Goal: Information Seeking & Learning: Learn about a topic

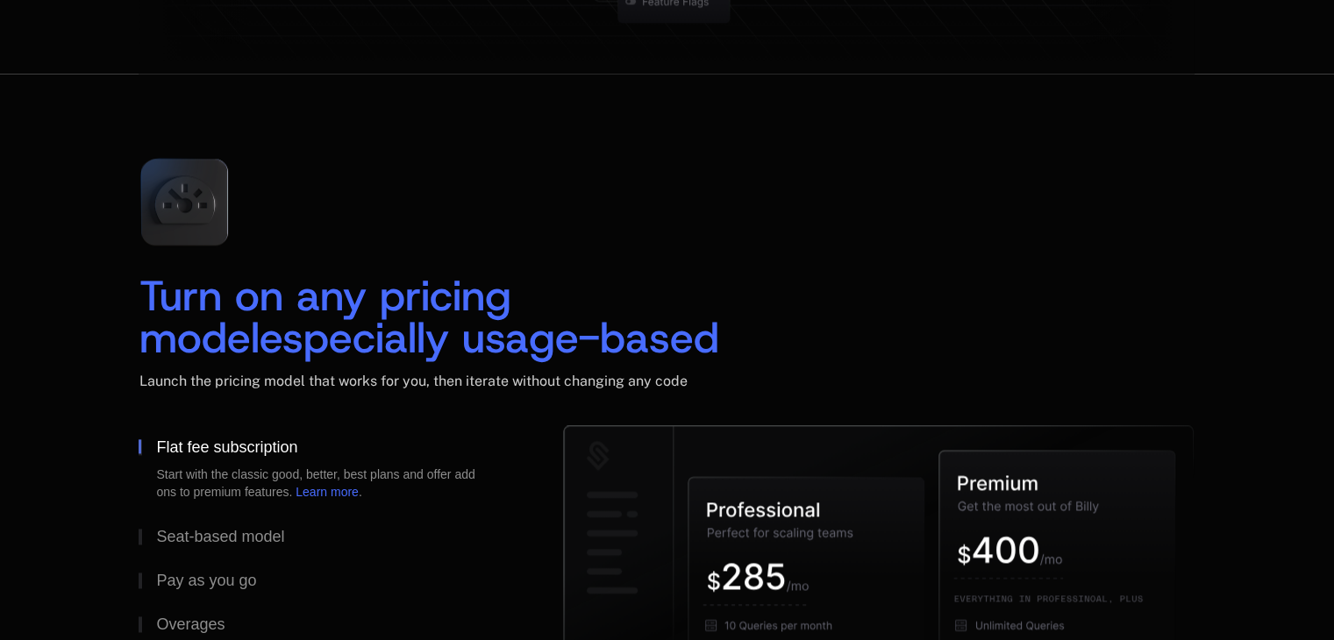
scroll to position [2694, 0]
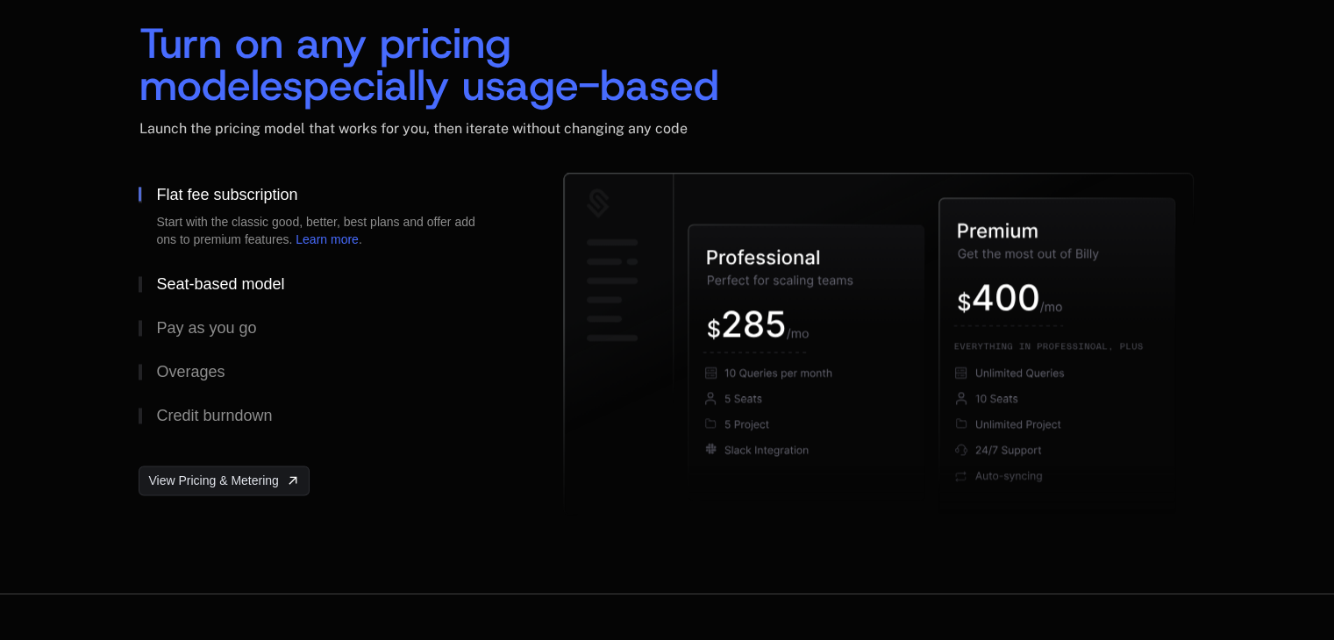
click at [224, 288] on div "Seat-based model" at bounding box center [220, 284] width 128 height 16
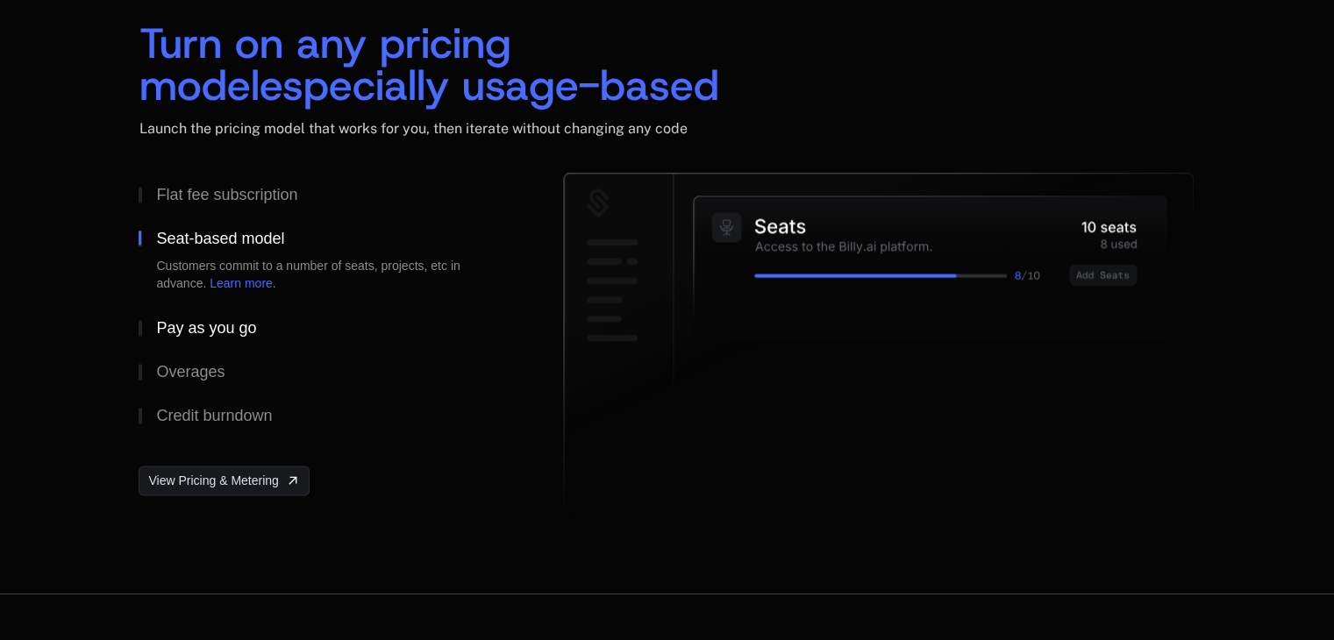
click at [223, 327] on div "Pay as you go" at bounding box center [206, 328] width 100 height 16
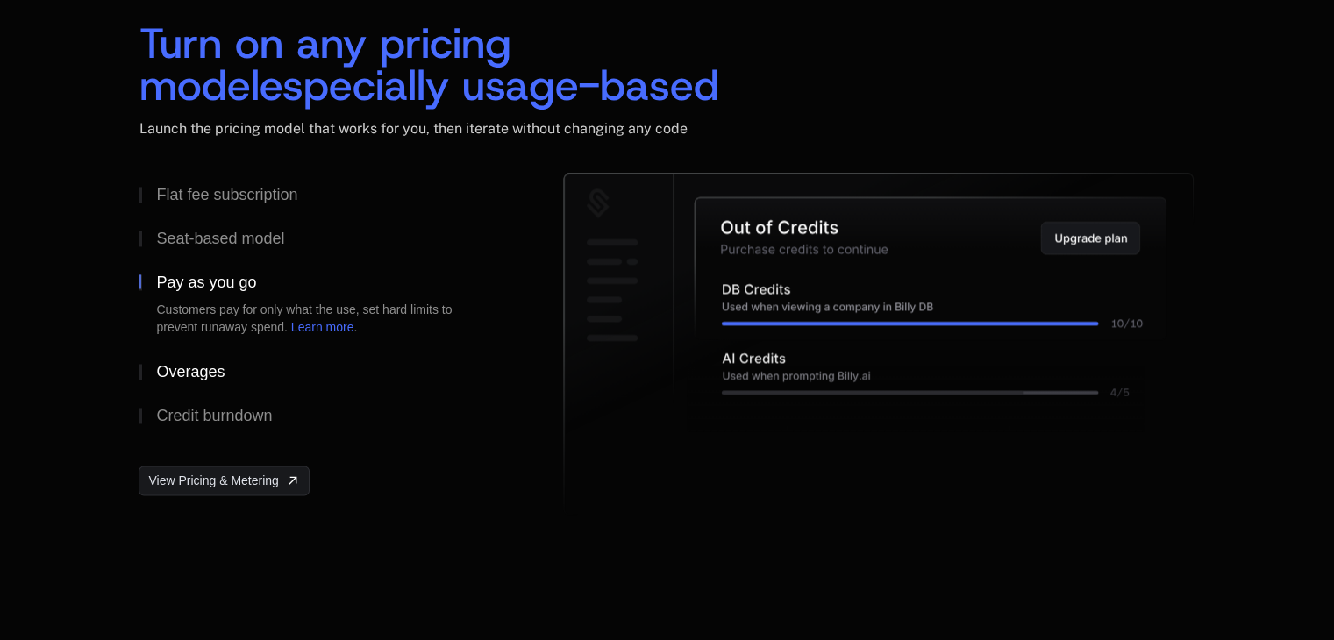
click at [210, 372] on div "Overages" at bounding box center [190, 372] width 68 height 16
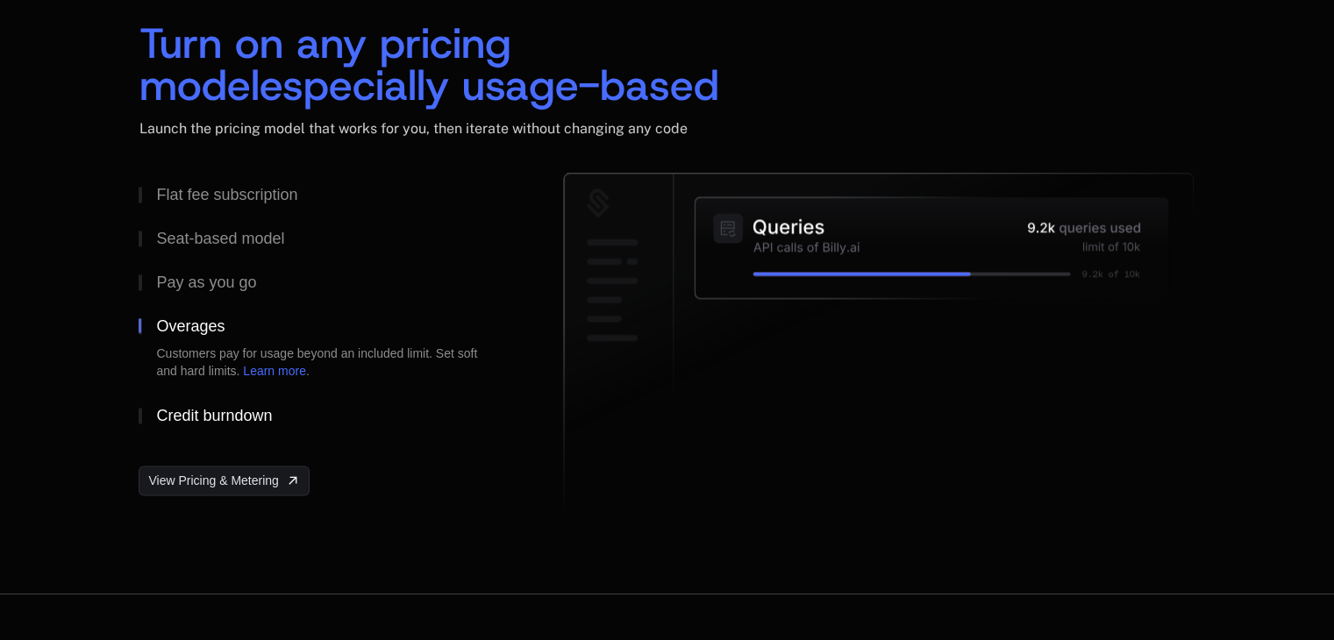
click at [208, 416] on div "Credit burndown" at bounding box center [214, 416] width 116 height 16
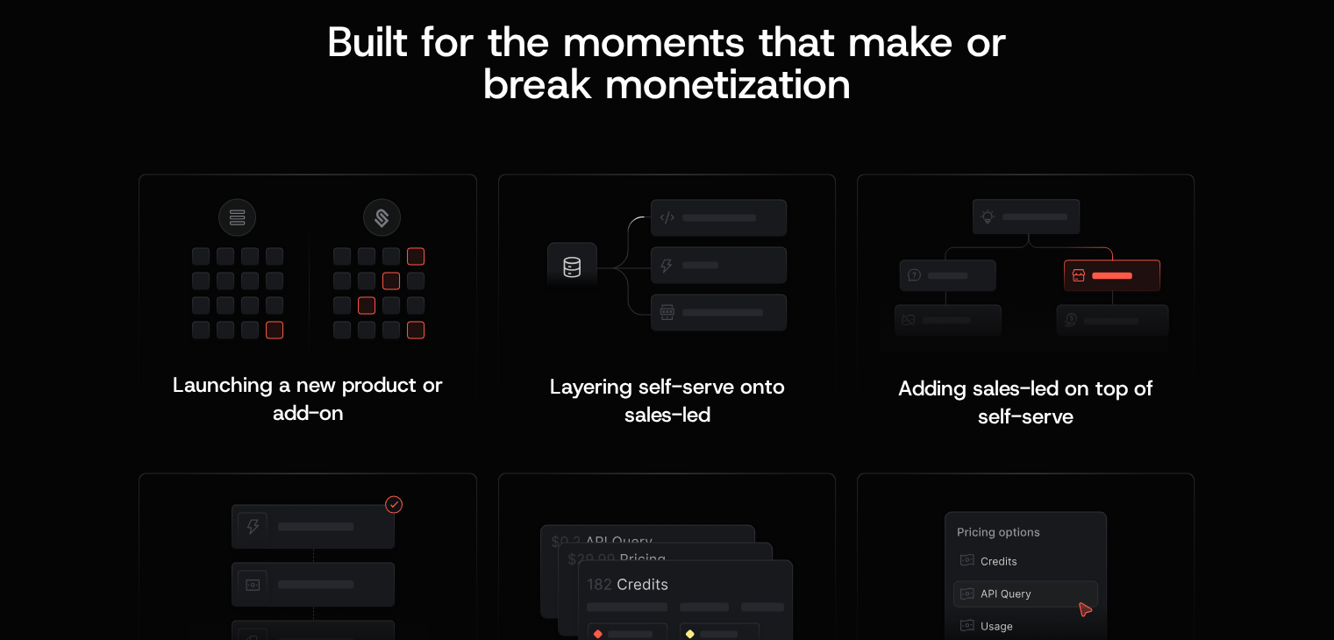
scroll to position [3364, 0]
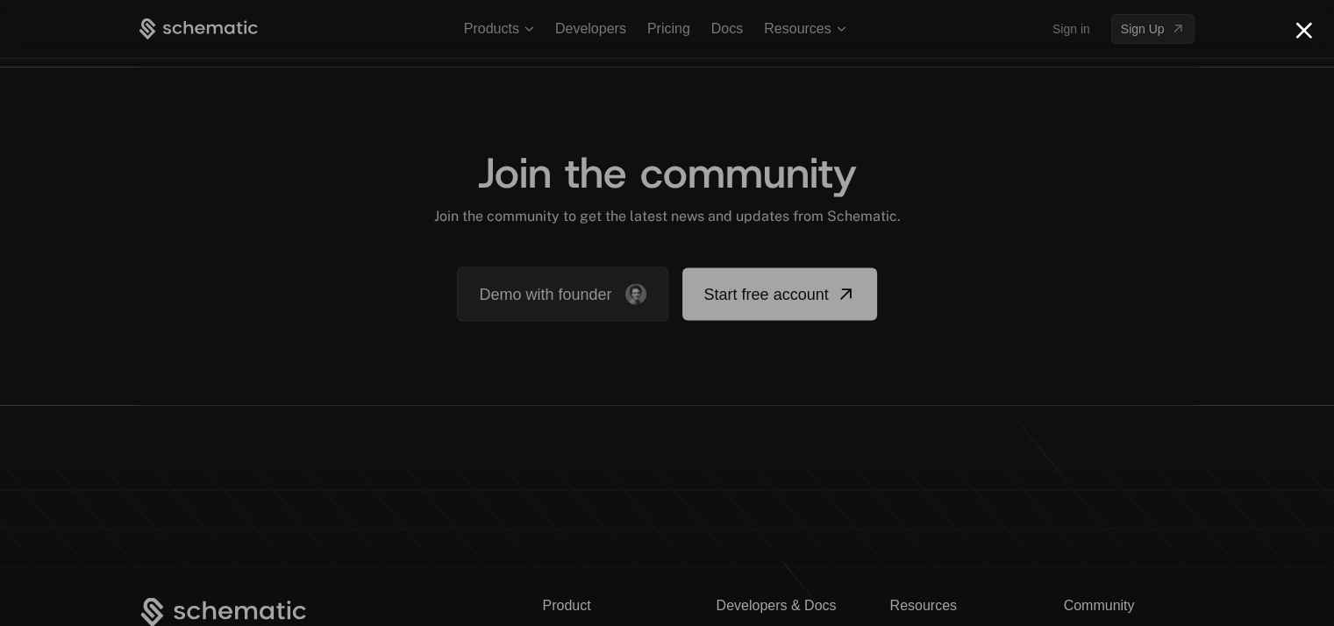
click at [203, 351] on div at bounding box center [667, 313] width 1334 height 626
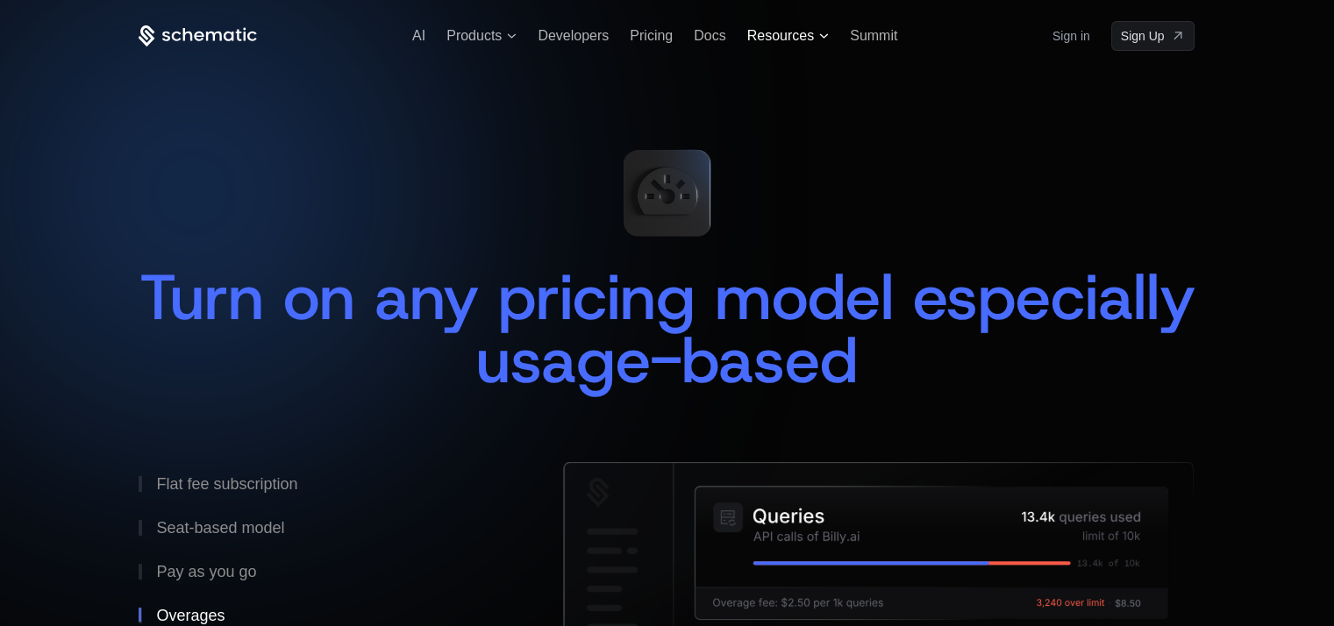
click at [821, 39] on span "Resources" at bounding box center [788, 36] width 82 height 16
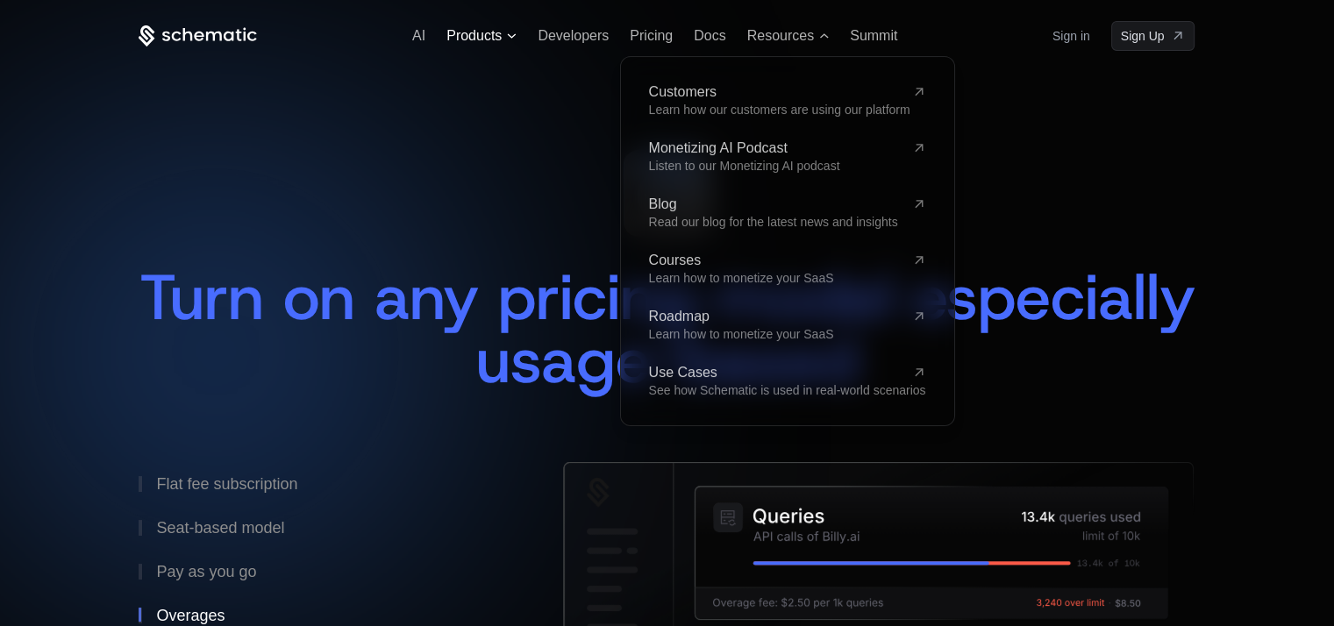
click at [479, 32] on span "Products" at bounding box center [473, 36] width 55 height 16
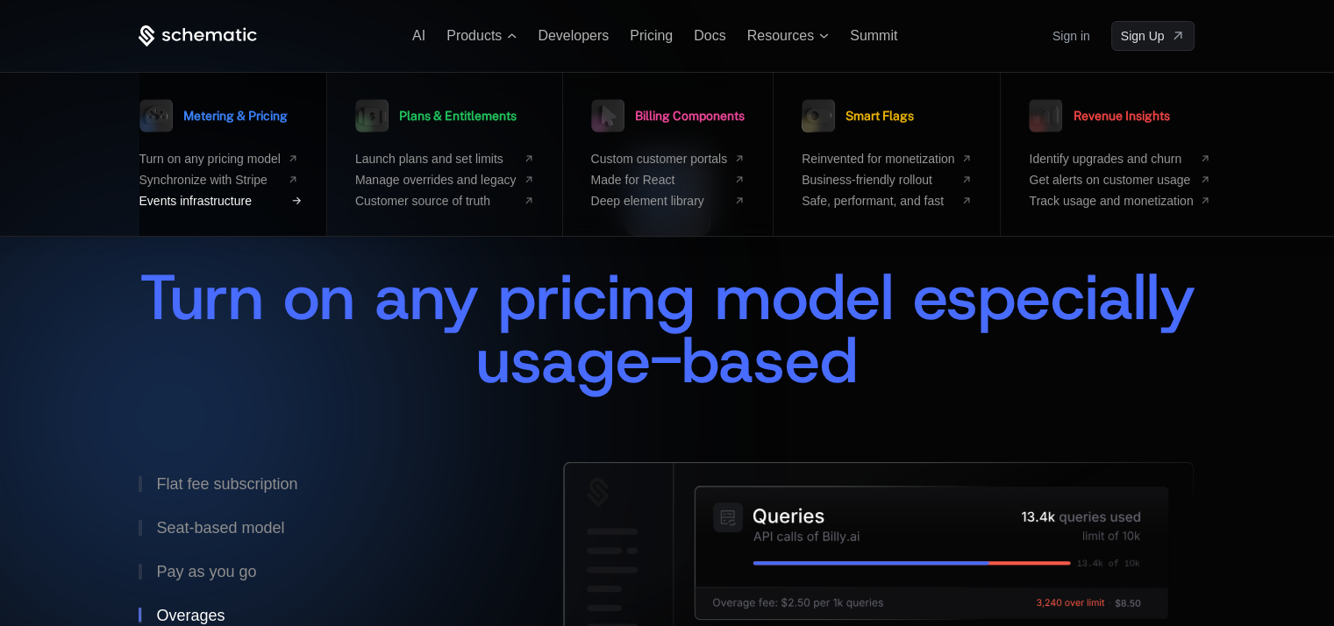
click at [239, 198] on span "Events infrastructure" at bounding box center [209, 201] width 141 height 14
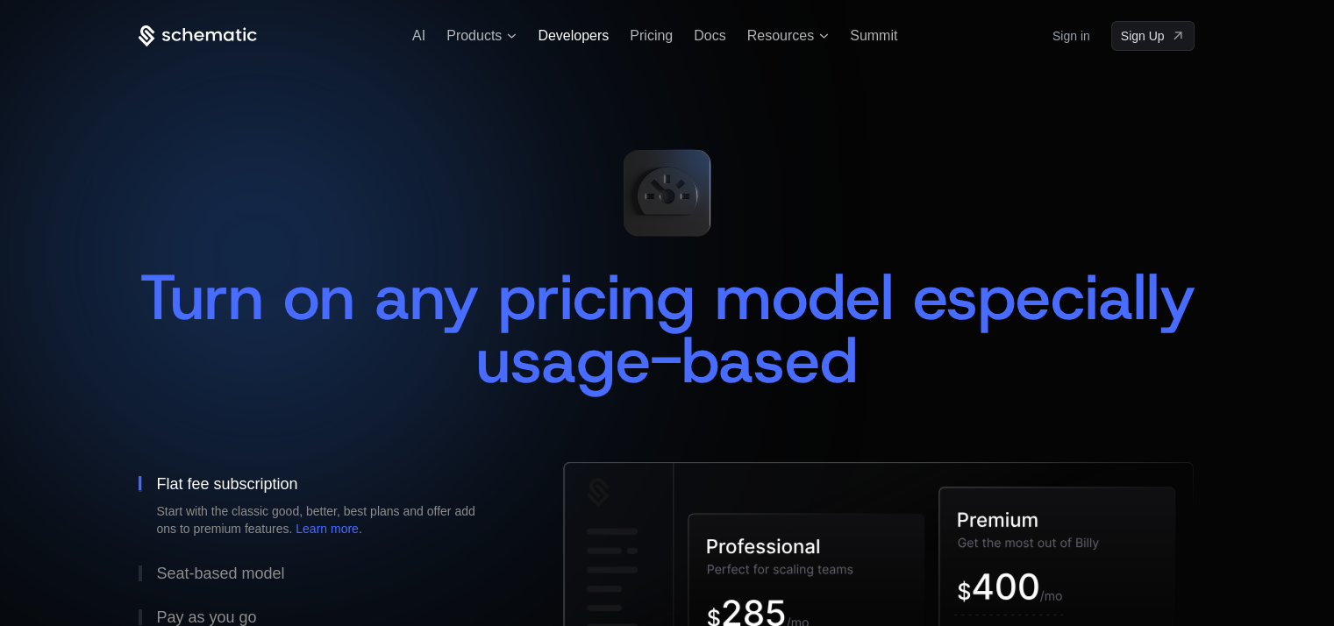
click at [593, 41] on span "Developers" at bounding box center [572, 35] width 71 height 15
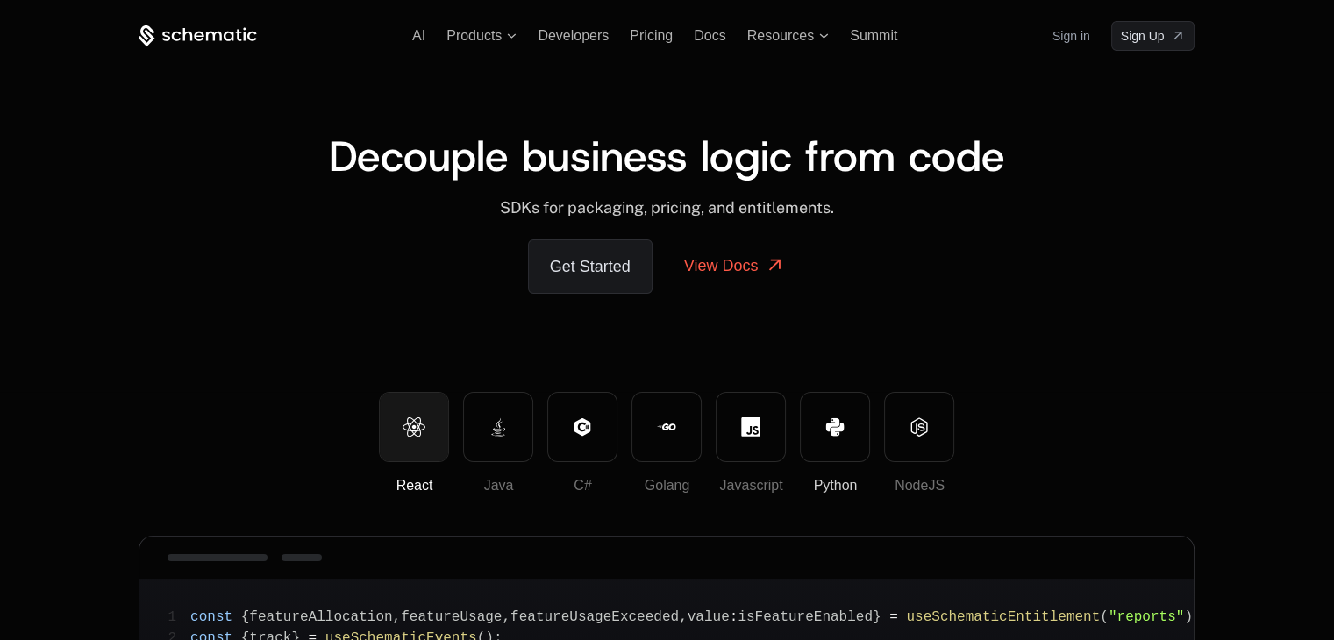
click at [838, 440] on button "Python" at bounding box center [835, 427] width 70 height 70
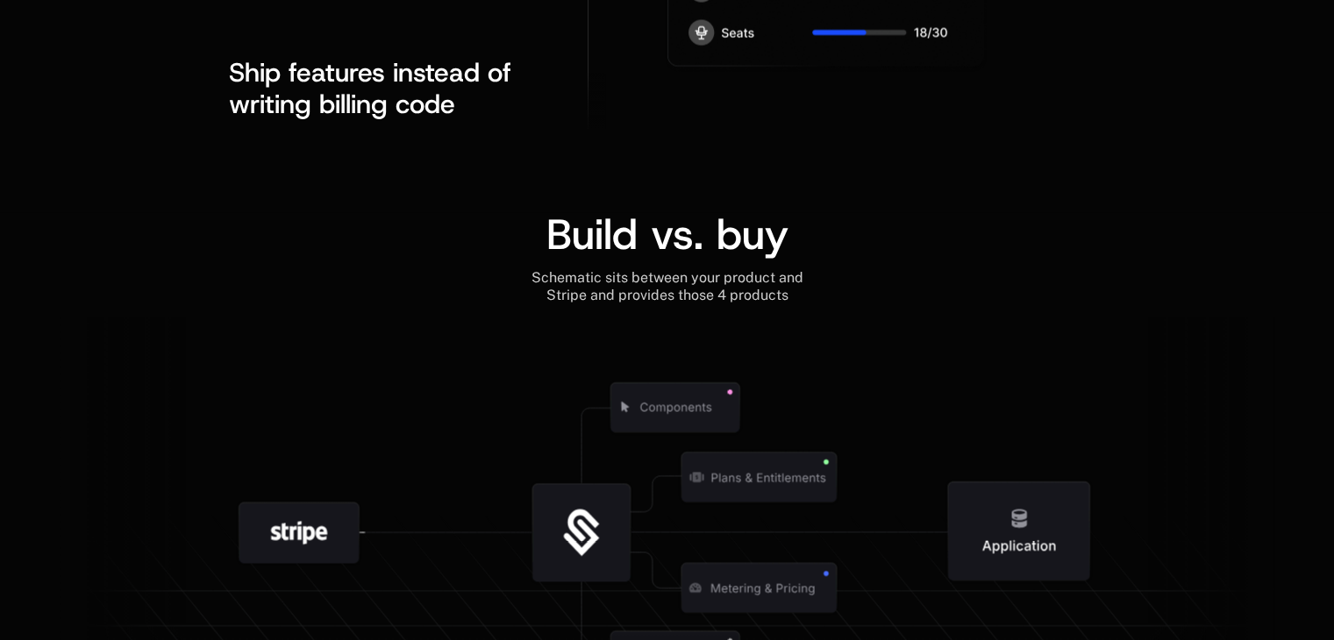
scroll to position [3591, 0]
